Goal: Task Accomplishment & Management: Complete application form

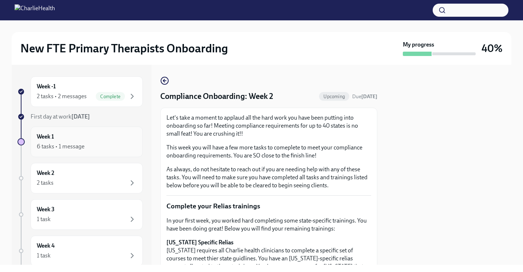
click at [111, 134] on div "Week 1 6 tasks • 1 message" at bounding box center [87, 142] width 100 height 18
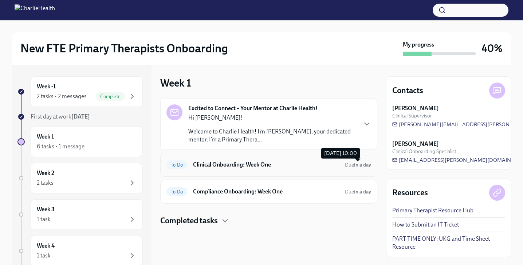
click at [352, 164] on span "Due in a day" at bounding box center [358, 165] width 26 height 6
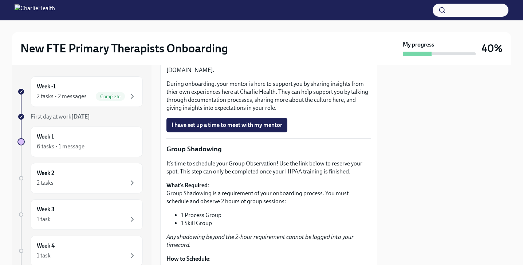
scroll to position [872, 0]
click at [270, 129] on span "I have set up a time to meet with my mentor" at bounding box center [226, 125] width 111 height 7
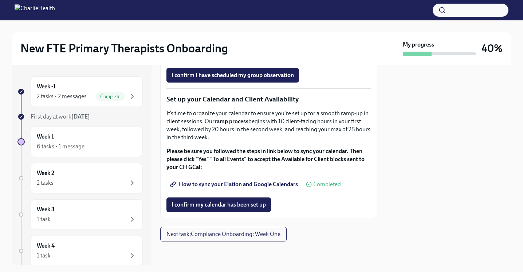
scroll to position [1247, 0]
click at [250, 202] on span "I confirm my calendar has been set up" at bounding box center [218, 204] width 94 height 7
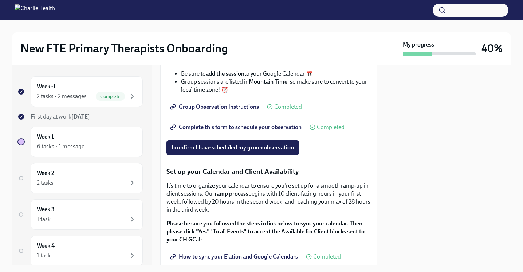
scroll to position [1115, 0]
click at [115, 185] on div "2 tasks" at bounding box center [87, 183] width 100 height 9
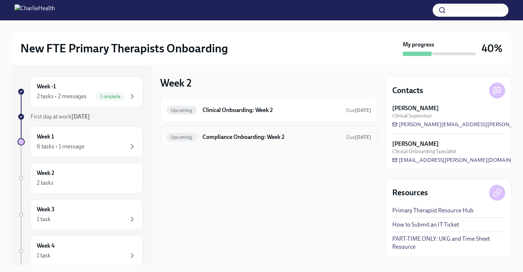
click at [270, 126] on div "Upcoming Compliance Onboarding: Week 2 Due [DATE]" at bounding box center [268, 137] width 217 height 24
click at [279, 120] on div "Upcoming Clinical Onboarding: Week 2 Due [DATE]" at bounding box center [268, 110] width 217 height 24
click at [317, 112] on h6 "Clinical Onboarding: Week 2" at bounding box center [271, 110] width 138 height 8
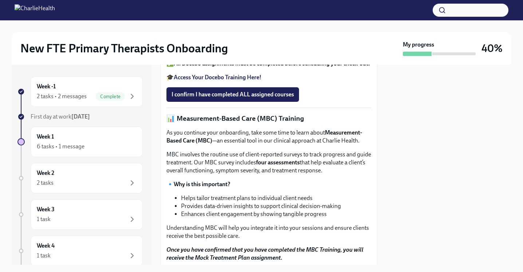
scroll to position [266, 0]
click at [249, 81] on strong "Access Your Docebo Training Here!" at bounding box center [218, 77] width 88 height 7
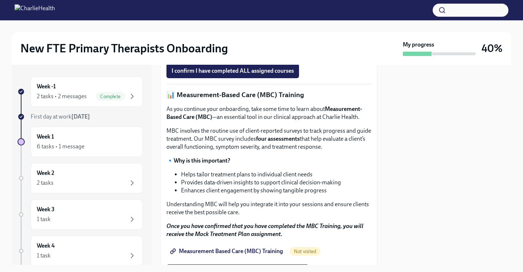
scroll to position [289, 0]
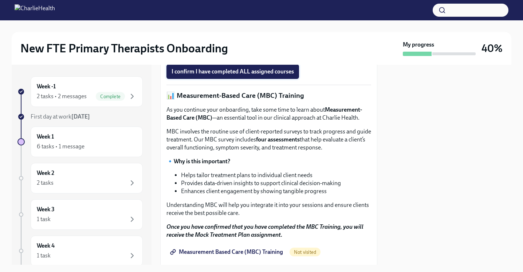
click at [257, 75] on span "I confirm I have completed ALL assigned courses" at bounding box center [232, 71] width 122 height 7
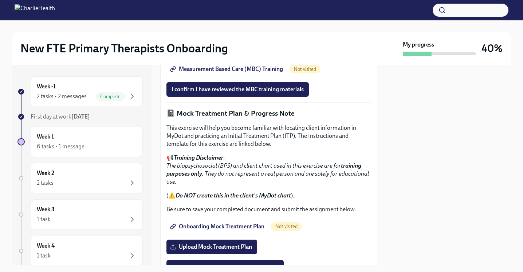
scroll to position [474, 0]
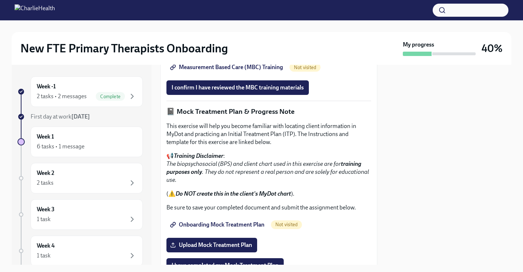
click at [267, 71] on span "Measurement Based Care (MBC) Training" at bounding box center [226, 67] width 111 height 7
